Goal: Ask a question

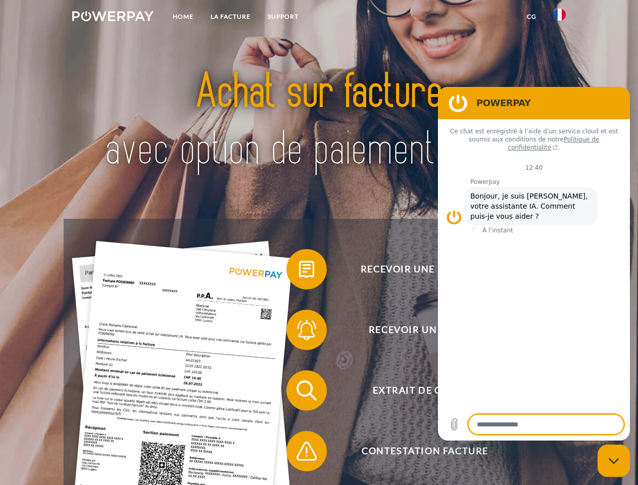
click at [113, 18] on img at bounding box center [112, 16] width 81 height 10
click at [560, 18] on img at bounding box center [560, 15] width 12 height 12
click at [531, 17] on link "CG" at bounding box center [531, 17] width 27 height 18
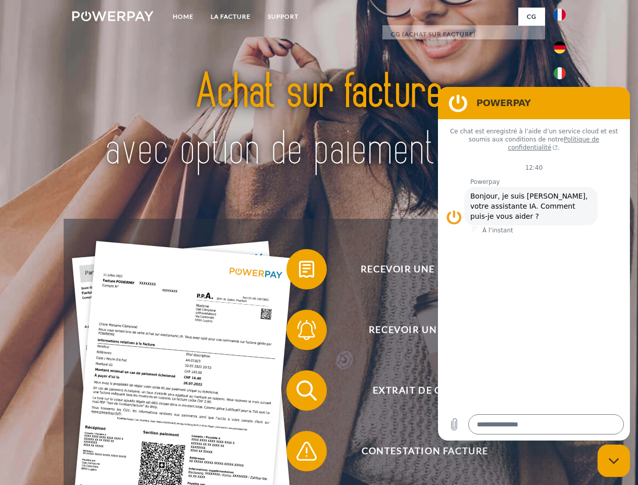
click at [299, 271] on span at bounding box center [291, 269] width 51 height 51
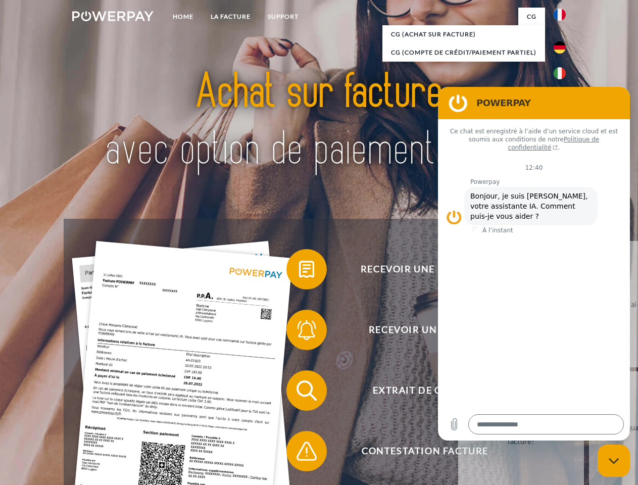
click at [299, 332] on span at bounding box center [291, 330] width 51 height 51
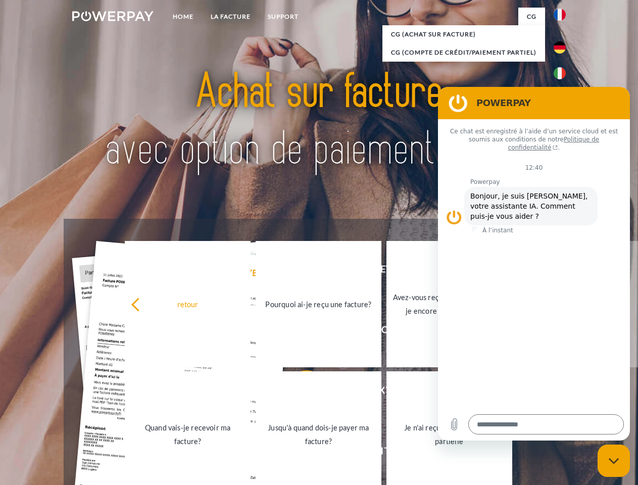
click at [299, 392] on link "Jusqu'à quand dois-je payer ma facture?" at bounding box center [319, 434] width 126 height 126
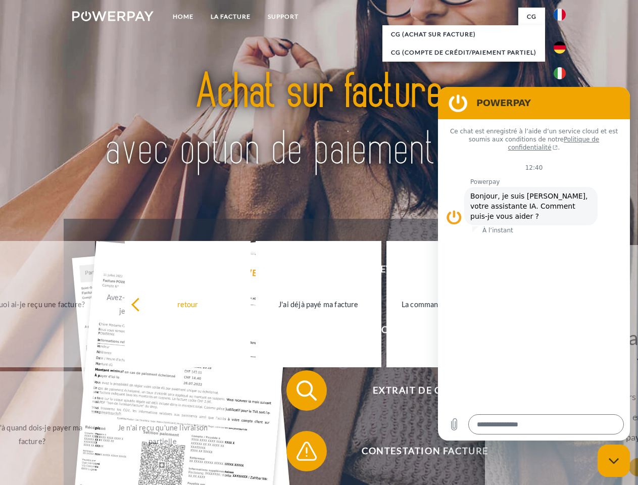
click at [299, 453] on span at bounding box center [291, 451] width 51 height 51
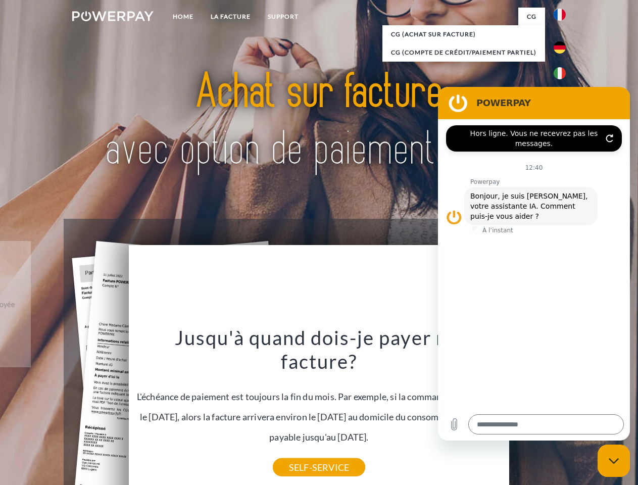
click at [614, 461] on icon "Fermer la fenêtre de messagerie" at bounding box center [614, 461] width 11 height 7
type textarea "*"
